Goal: Entertainment & Leisure: Consume media (video, audio)

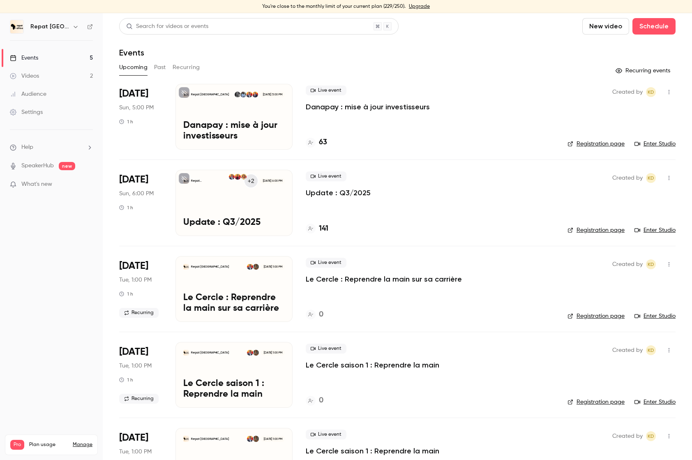
click at [157, 70] on button "Past" at bounding box center [160, 67] width 12 height 13
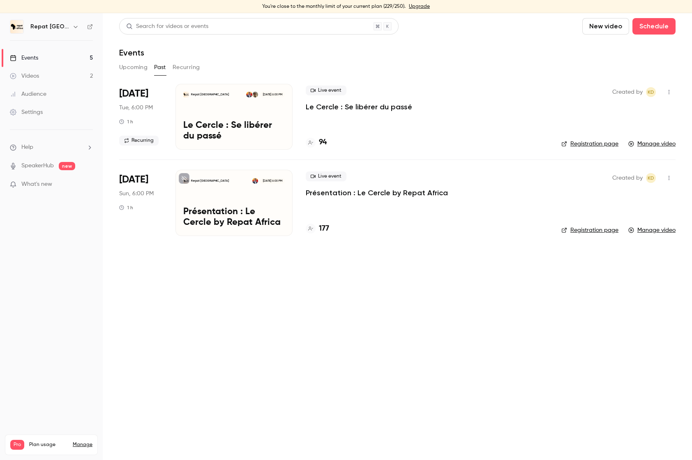
click at [256, 121] on p "Le Cercle : Se libérer du passé" at bounding box center [233, 130] width 101 height 21
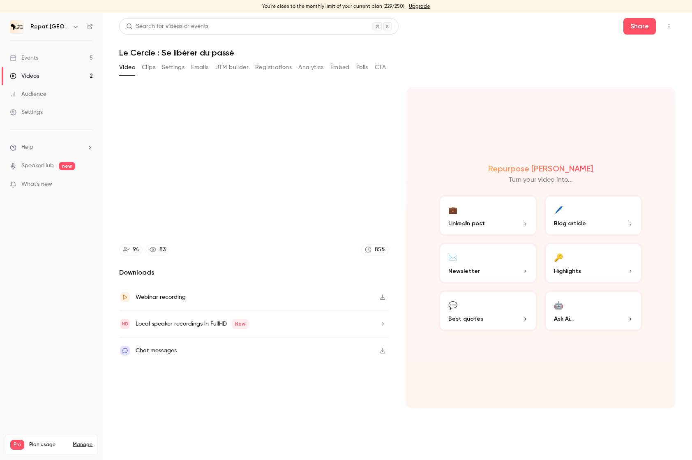
click at [198, 65] on button "Emails" at bounding box center [199, 67] width 17 height 13
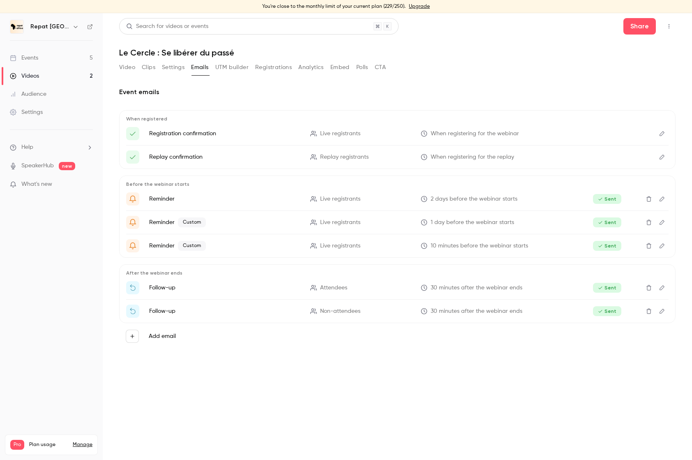
click at [128, 69] on button "Video" at bounding box center [127, 67] width 16 height 13
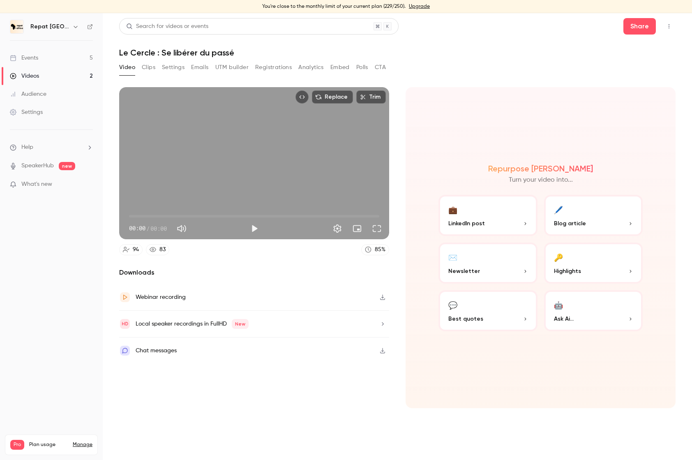
click at [172, 299] on div "Webinar recording" at bounding box center [161, 297] width 50 height 10
